Goal: Task Accomplishment & Management: Manage account settings

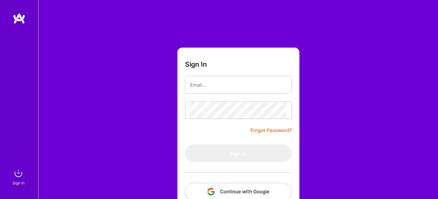
scroll to position [39, 0]
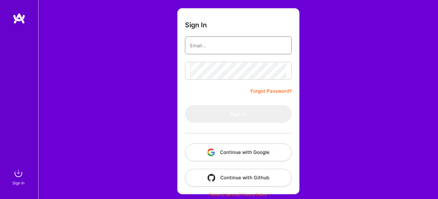
type input "[EMAIL_ADDRESS][DOMAIN_NAME]"
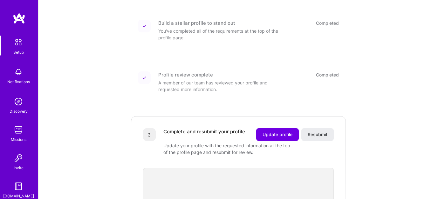
scroll to position [123, 0]
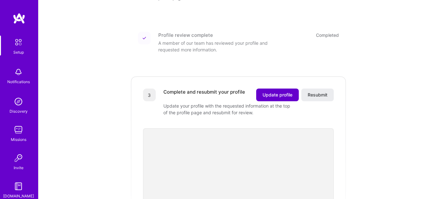
click at [277, 92] on button "Update profile" at bounding box center [277, 95] width 43 height 13
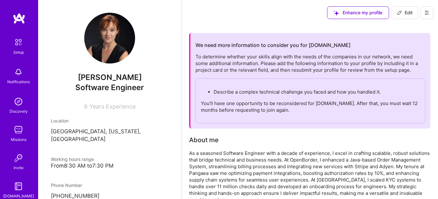
click at [265, 106] on p "You’ll have one opportunity to be reconsidered for [DOMAIN_NAME]. After that, y…" at bounding box center [310, 106] width 219 height 13
click at [277, 112] on p "You’ll have one opportunity to be reconsidered for [DOMAIN_NAME]. After that, y…" at bounding box center [310, 106] width 219 height 13
click at [275, 92] on p "Describe a complex technical challenge you faced and how you handled it." at bounding box center [317, 92] width 206 height 7
click at [231, 92] on p "Describe a complex technical challenge you faced and how you handled it." at bounding box center [317, 92] width 206 height 7
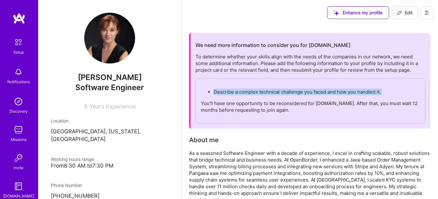
click at [231, 92] on p "Describe a complex technical challenge you faced and how you handled it." at bounding box center [317, 92] width 206 height 7
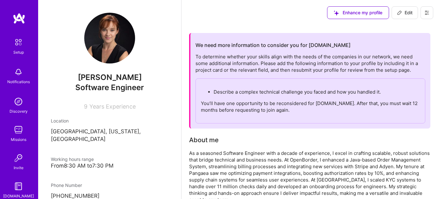
click at [231, 100] on p "You’ll have one opportunity to be reconsidered for [DOMAIN_NAME]. After that, y…" at bounding box center [310, 106] width 219 height 13
click at [232, 106] on p "You’ll have one opportunity to be reconsidered for [DOMAIN_NAME]. After that, y…" at bounding box center [310, 106] width 219 height 13
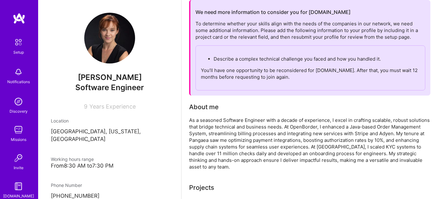
scroll to position [33, 0]
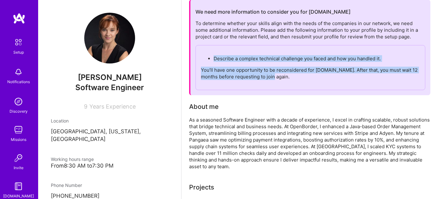
drag, startPoint x: 214, startPoint y: 59, endPoint x: 311, endPoint y: 79, distance: 98.7
click at [311, 79] on div "Describe a complex technical challenge you faced and how you handled it. You’ll…" at bounding box center [310, 67] width 230 height 45
copy div "Describe a complex technical challenge you faced and how you handled it. You’ll…"
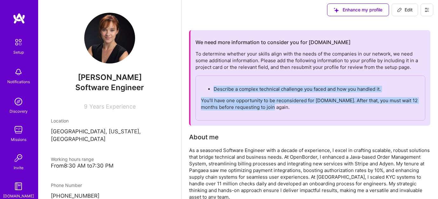
scroll to position [0, 0]
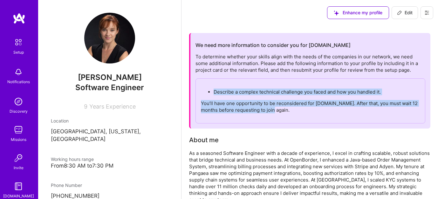
click at [411, 12] on span "Edit" at bounding box center [405, 13] width 16 height 6
select select "US"
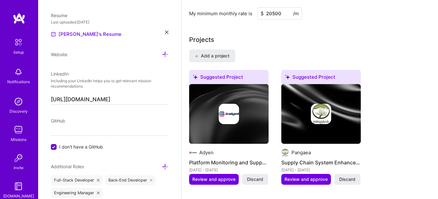
scroll to position [476, 0]
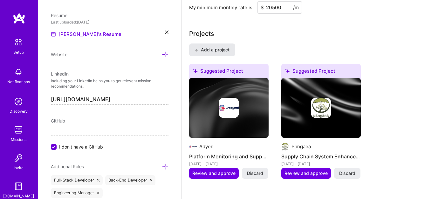
click at [224, 51] on span "Add a project" at bounding box center [212, 50] width 35 height 6
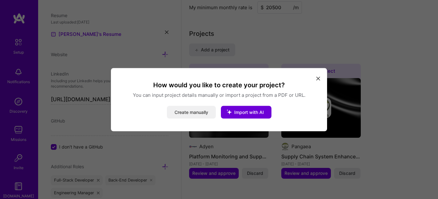
click at [205, 111] on button "Create manually" at bounding box center [191, 112] width 49 height 13
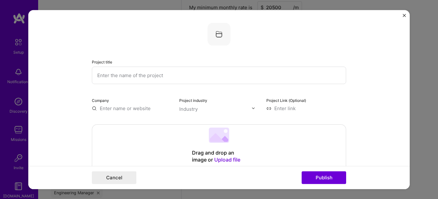
click at [217, 75] on input "text" at bounding box center [219, 74] width 254 height 17
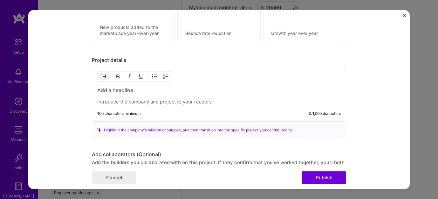
scroll to position [473, 0]
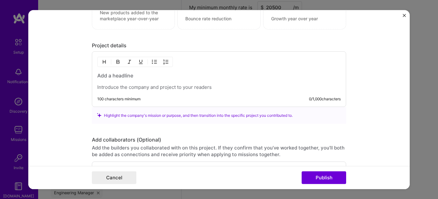
click at [193, 86] on p at bounding box center [218, 87] width 243 height 6
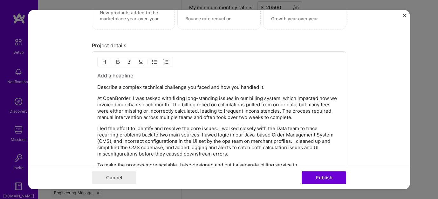
click at [144, 89] on p "Describe a complex technical challenge you faced and how you handled it." at bounding box center [218, 87] width 243 height 6
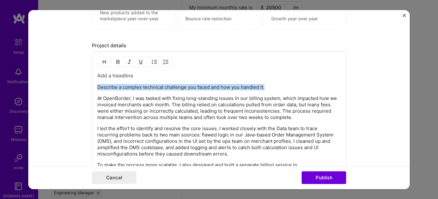
click at [144, 89] on p "Describe a complex technical challenge you faced and how you handled it." at bounding box center [218, 87] width 243 height 6
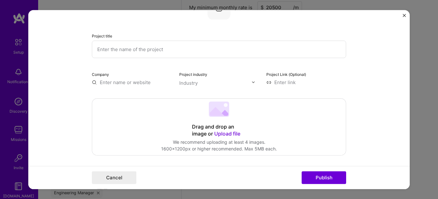
scroll to position [0, 0]
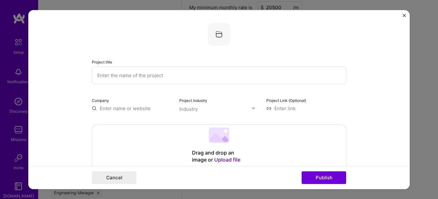
click at [160, 74] on input "text" at bounding box center [219, 74] width 254 height 17
paste input "Describe a complex technical challenge you faced and how you handled it."
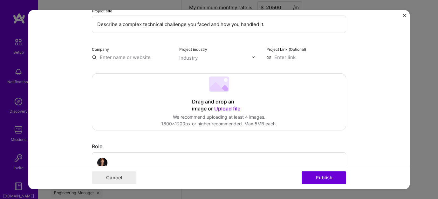
scroll to position [54, 0]
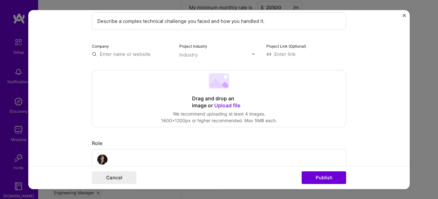
type input "Describe a complex technical challenge you faced and how you handled it."
click at [133, 56] on input "text" at bounding box center [132, 54] width 80 height 7
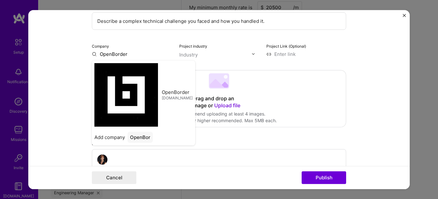
type input "OpenBorder"
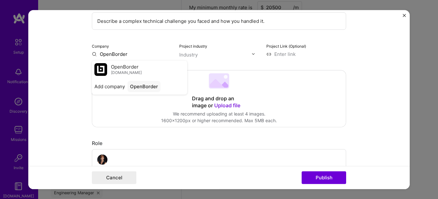
click at [122, 70] on span "OpenBorder" at bounding box center [125, 67] width 28 height 7
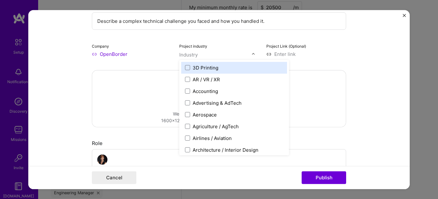
click at [198, 54] on input "text" at bounding box center [215, 54] width 72 height 7
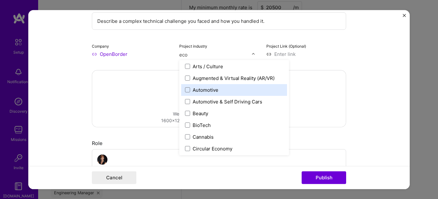
scroll to position [0, 0]
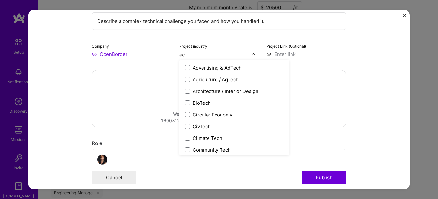
type input "e"
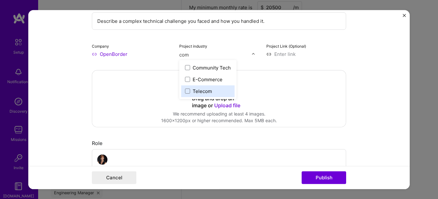
type input "comm"
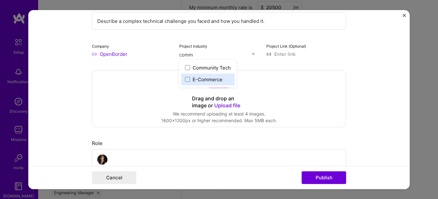
click at [190, 80] on label "E-Commerce" at bounding box center [208, 79] width 46 height 7
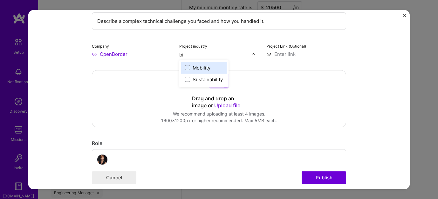
type input "b"
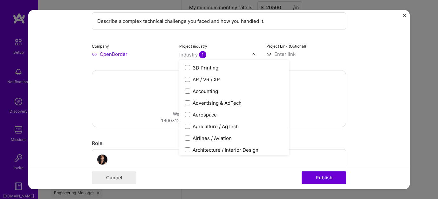
click at [255, 46] on div "Project industry option E-Commerce, selected. option Mobility focused, 88 of 12…" at bounding box center [219, 49] width 80 height 15
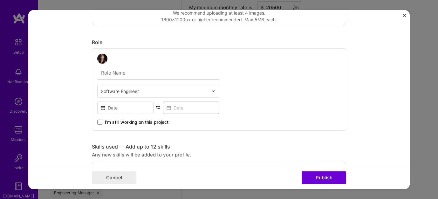
scroll to position [159, 0]
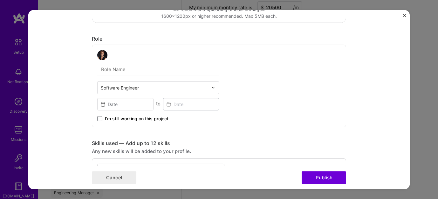
click at [177, 71] on input "text" at bounding box center [158, 69] width 122 height 13
type input "Senior Software Engineer"
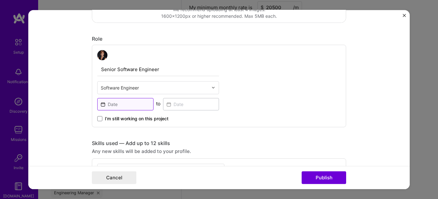
click at [147, 102] on input at bounding box center [125, 104] width 56 height 12
click at [267, 110] on div "Senior Software Engineer Software Engineer to I’m still working on this project" at bounding box center [219, 85] width 254 height 83
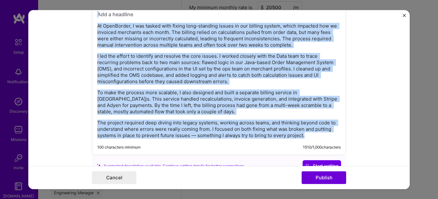
scroll to position [525, 0]
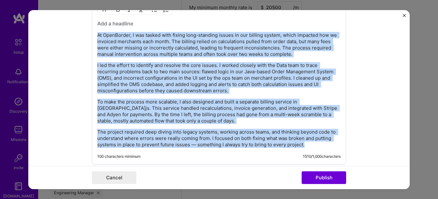
drag, startPoint x: 311, startPoint y: 127, endPoint x: 96, endPoint y: 29, distance: 237.1
click at [96, 29] on div "At OpenBorder, I was tasked with fixing long-standing issues in our billing sys…" at bounding box center [219, 81] width 254 height 165
copy div "At OpenBorder, I was tasked with fixing long-standing issues in our billing sys…"
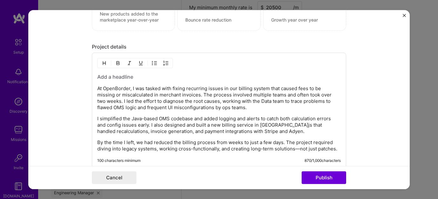
scroll to position [461, 0]
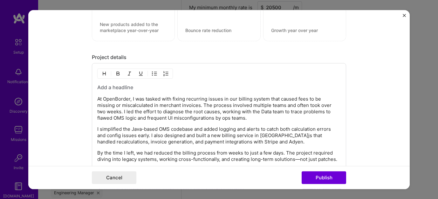
click at [130, 91] on h3 at bounding box center [218, 87] width 243 height 7
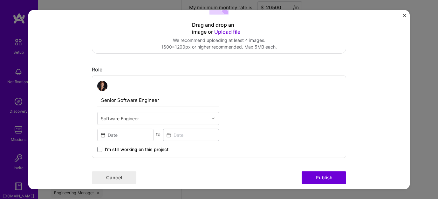
scroll to position [167, 0]
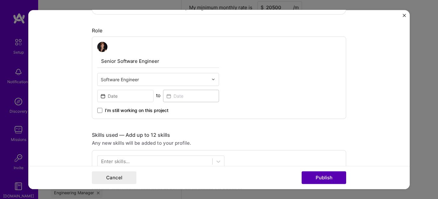
click at [318, 176] on button "Publish" at bounding box center [324, 178] width 44 height 13
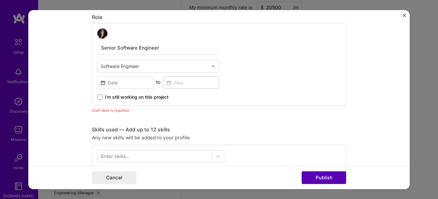
scroll to position [185, 0]
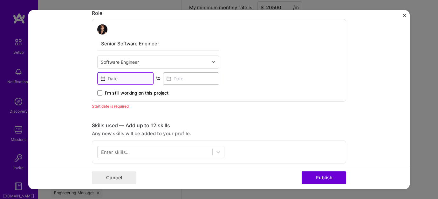
click at [129, 78] on input at bounding box center [125, 78] width 56 height 12
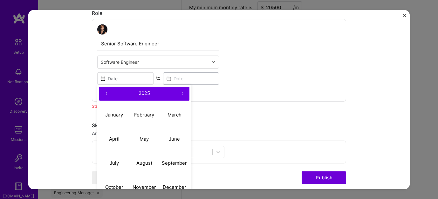
click at [105, 95] on button "‹" at bounding box center [106, 93] width 14 height 14
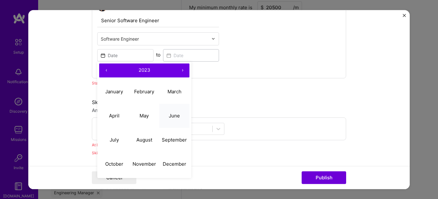
scroll to position [208, 0]
click at [181, 68] on button "›" at bounding box center [182, 70] width 14 height 14
click at [115, 89] on abbr "January" at bounding box center [114, 91] width 18 height 6
type input "[DATE]"
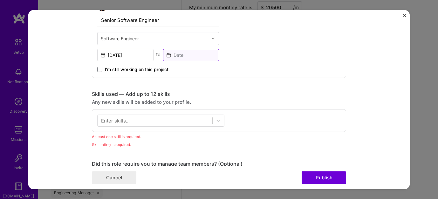
click at [187, 58] on input at bounding box center [191, 55] width 56 height 12
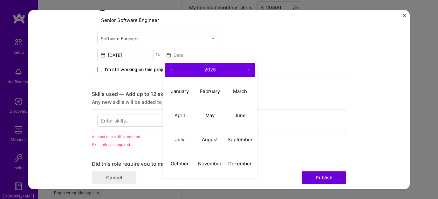
click at [170, 71] on button "‹" at bounding box center [172, 70] width 14 height 14
click at [242, 160] on button "December" at bounding box center [240, 164] width 30 height 24
type input "[DATE]"
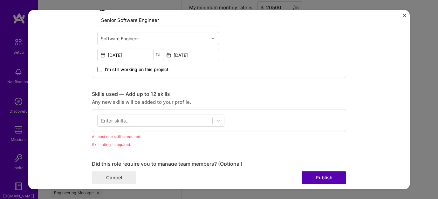
click at [321, 178] on button "Publish" at bounding box center [324, 178] width 44 height 13
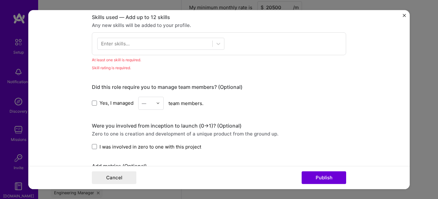
scroll to position [289, 0]
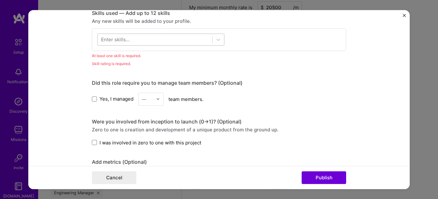
click at [197, 37] on div at bounding box center [155, 39] width 115 height 10
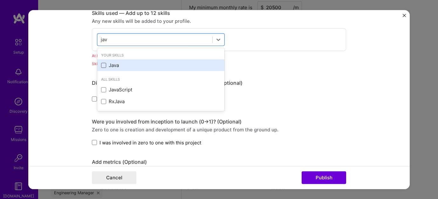
click at [104, 66] on span at bounding box center [103, 65] width 5 height 5
click at [0, 0] on input "checkbox" at bounding box center [0, 0] width 0 height 0
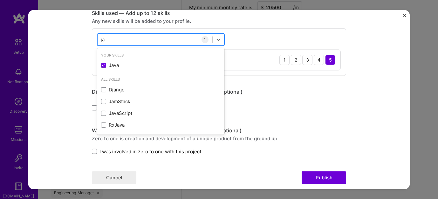
type input "j"
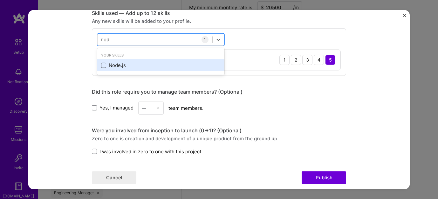
click at [106, 65] on span at bounding box center [103, 65] width 5 height 5
click at [0, 0] on input "checkbox" at bounding box center [0, 0] width 0 height 0
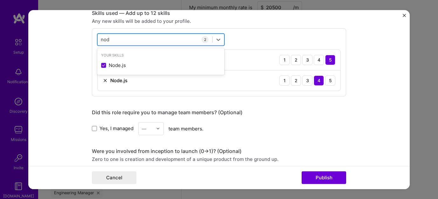
click at [131, 37] on div "nod nod" at bounding box center [155, 39] width 115 height 10
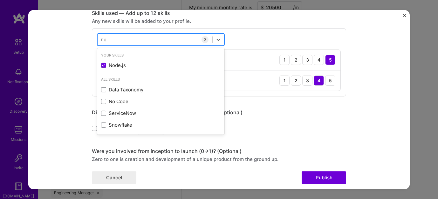
type input "n"
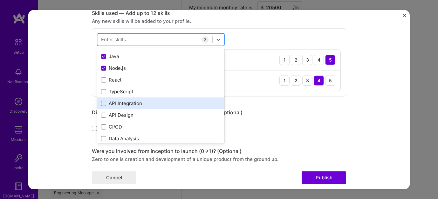
scroll to position [22, 0]
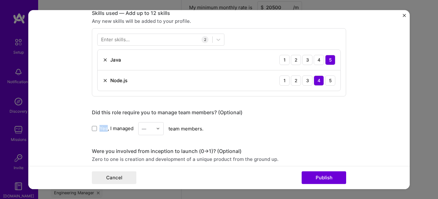
drag, startPoint x: 31, startPoint y: 133, endPoint x: 134, endPoint y: 38, distance: 140.6
click at [134, 38] on div at bounding box center [155, 39] width 115 height 10
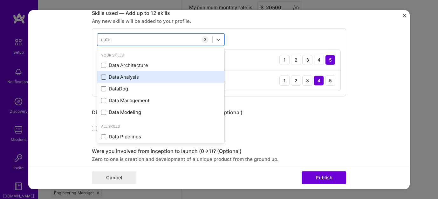
click at [105, 78] on span at bounding box center [103, 77] width 5 height 5
click at [0, 0] on input "checkbox" at bounding box center [0, 0] width 0 height 0
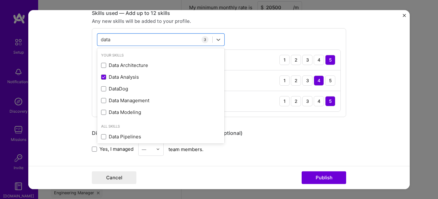
type input "data"
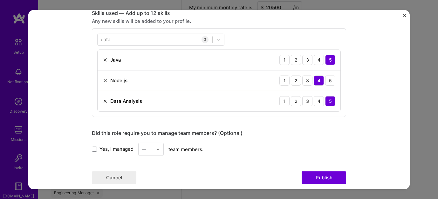
click at [304, 143] on div "Yes, I managed — team members." at bounding box center [219, 149] width 254 height 13
click at [330, 178] on button "Publish" at bounding box center [324, 178] width 44 height 13
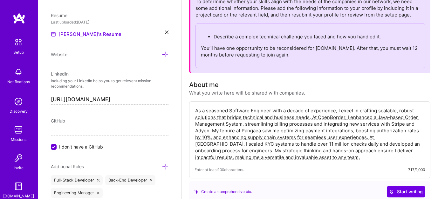
scroll to position [0, 0]
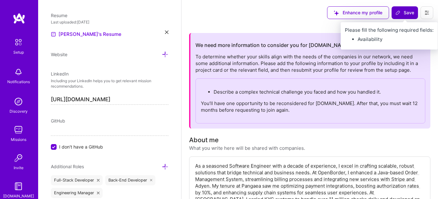
click at [408, 11] on span "Save" at bounding box center [404, 13] width 19 height 6
